Goal: Information Seeking & Learning: Learn about a topic

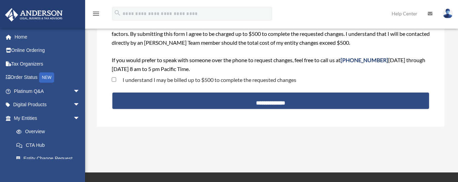
scroll to position [34, 0]
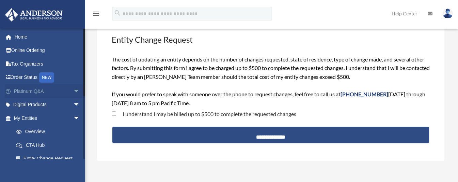
click at [30, 93] on link "Platinum Q&A arrow_drop_down" at bounding box center [48, 91] width 86 height 14
click at [73, 91] on span "arrow_drop_down" at bounding box center [80, 91] width 14 height 14
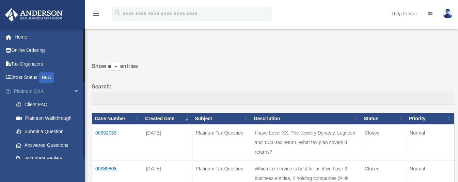
click at [73, 90] on span "arrow_drop_down" at bounding box center [80, 91] width 14 height 14
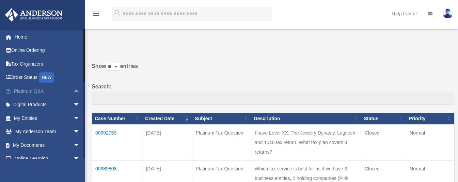
click at [73, 90] on span "arrow_drop_up" at bounding box center [80, 91] width 14 height 14
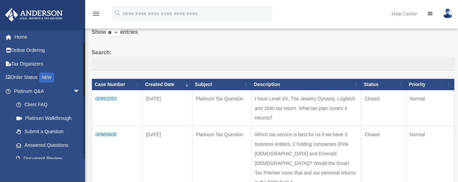
scroll to position [68, 0]
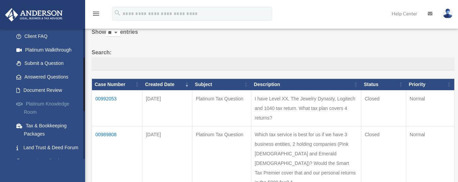
click at [41, 106] on link "Platinum Knowledge Room" at bounding box center [50, 108] width 81 height 22
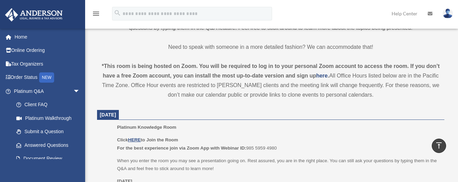
scroll to position [239, 0]
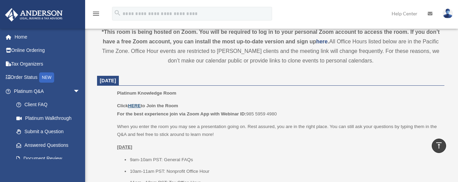
click at [134, 105] on u "HERE" at bounding box center [134, 105] width 13 height 5
